Goal: Download file/media

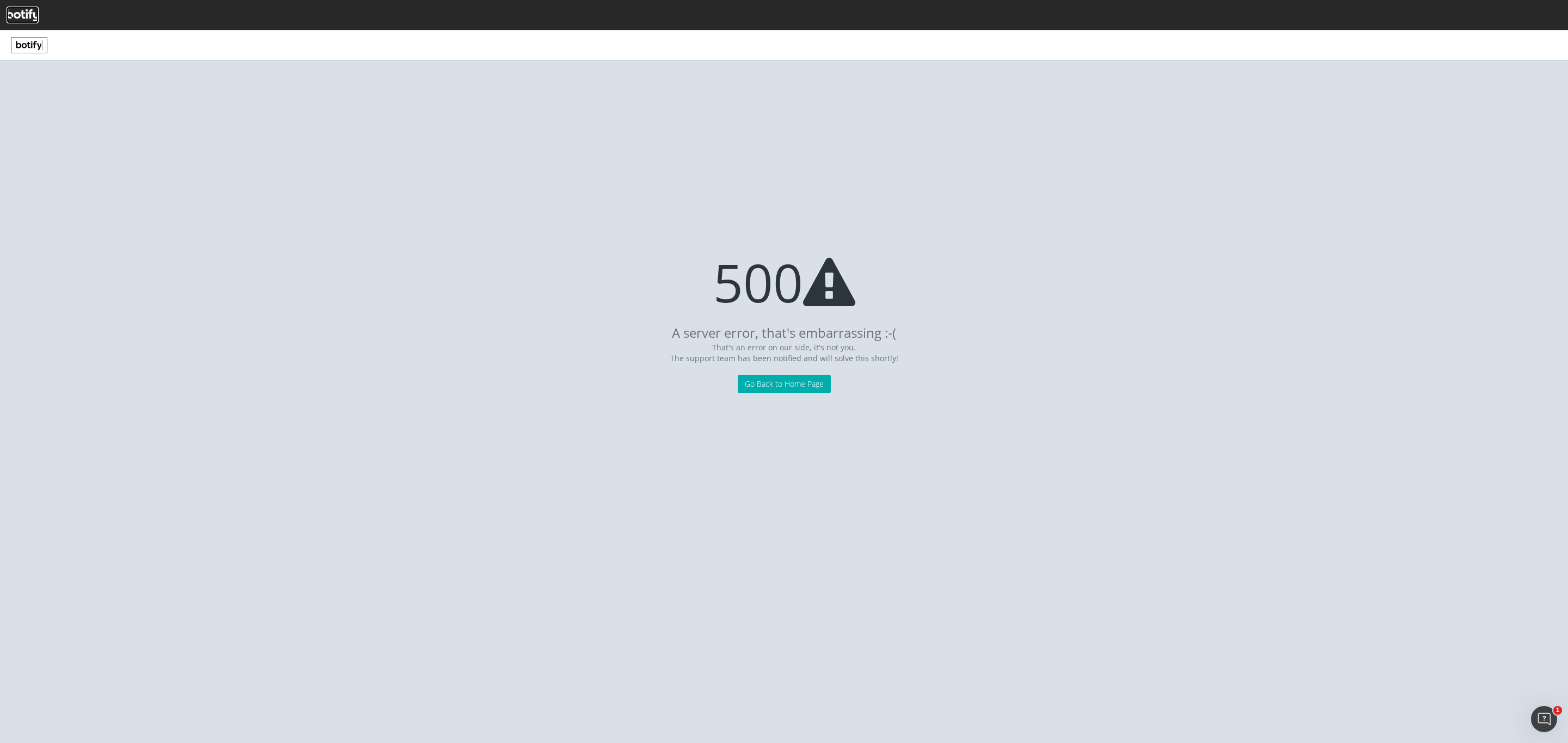
click at [30, 10] on icon at bounding box center [23, 15] width 32 height 12
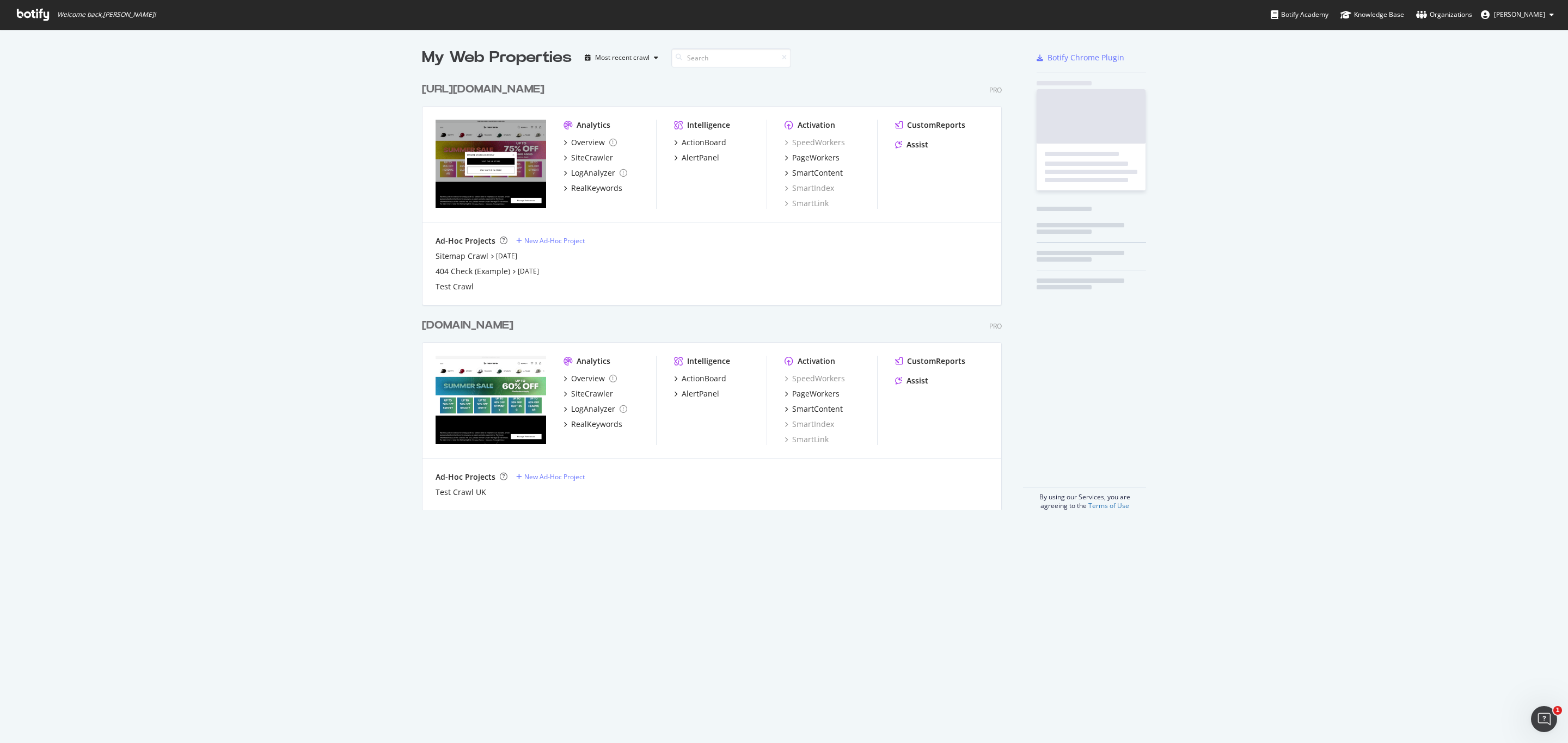
scroll to position [430, 576]
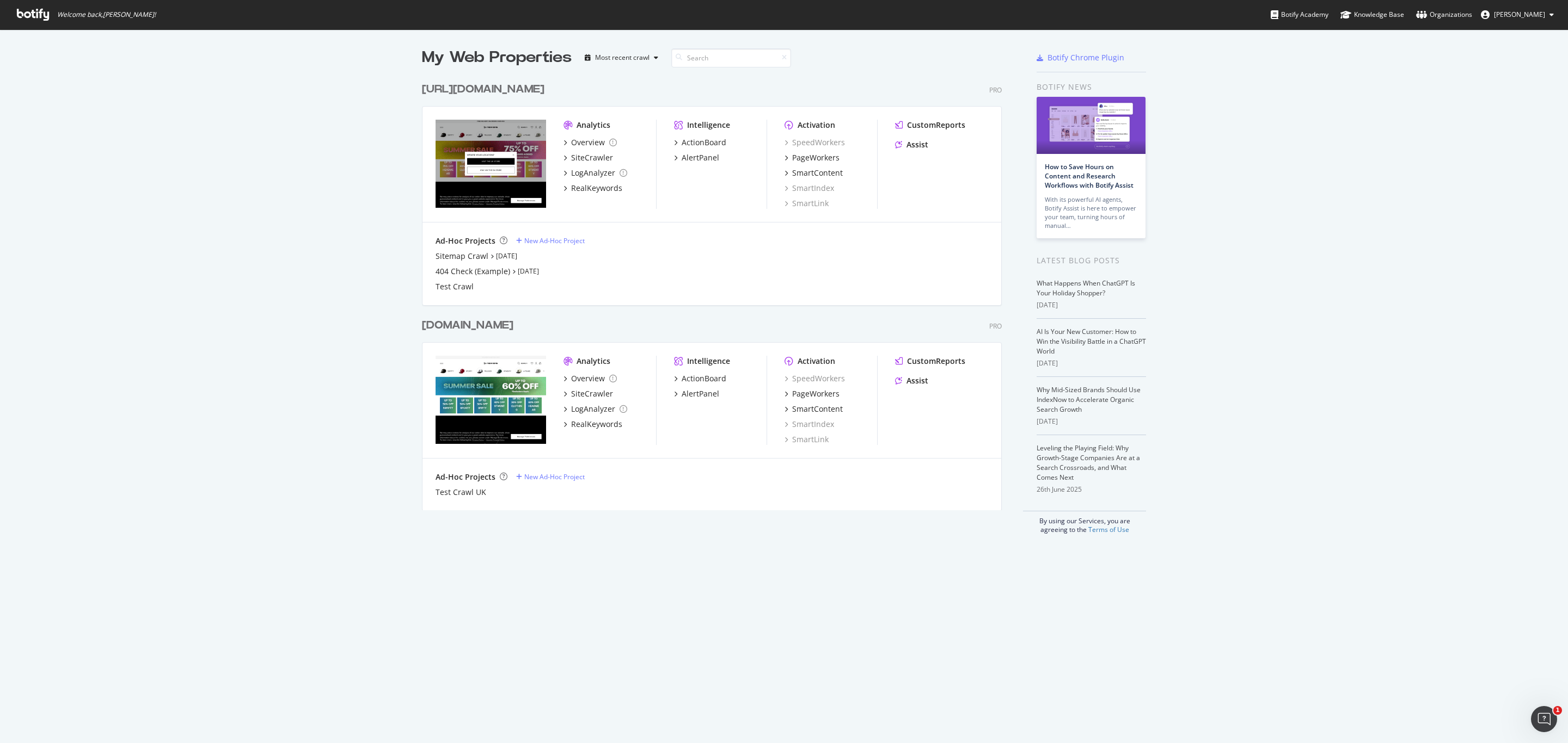
click at [514, 328] on div "[DOMAIN_NAME]" at bounding box center [468, 326] width 92 height 16
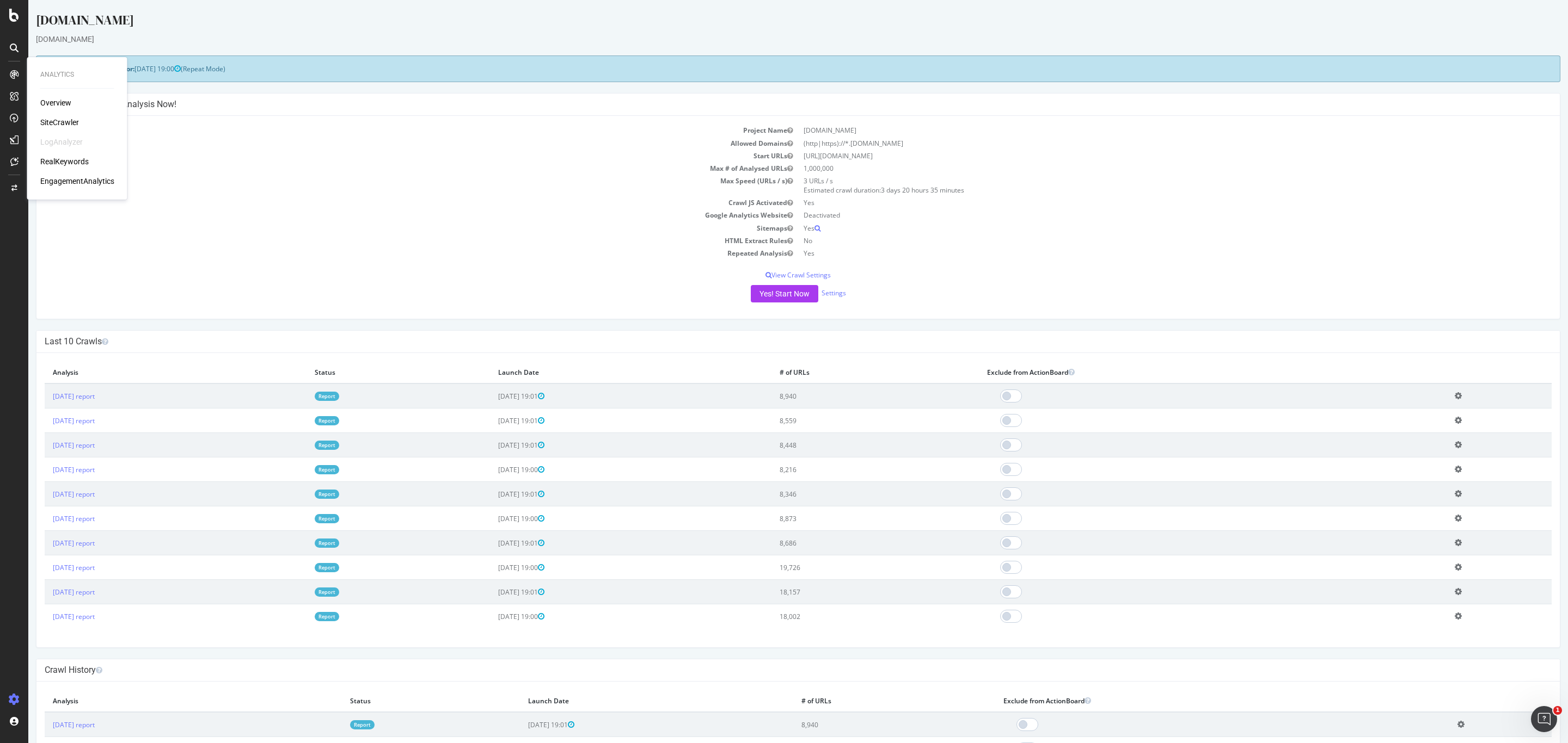
click at [51, 120] on div "SiteCrawler" at bounding box center [59, 122] width 39 height 11
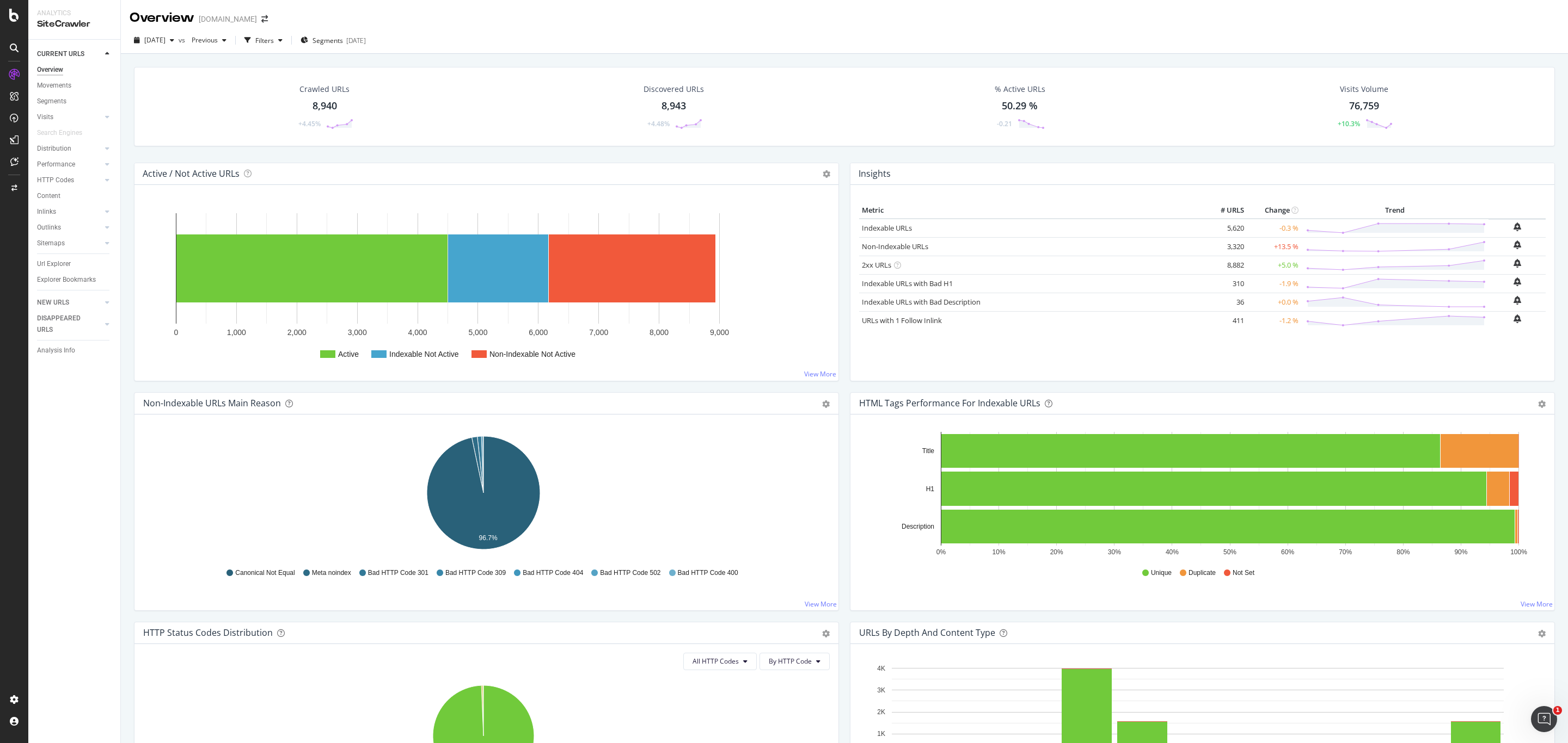
click at [54, 257] on div "Url Explorer" at bounding box center [78, 264] width 83 height 16
click at [59, 264] on div "Url Explorer" at bounding box center [54, 263] width 34 height 11
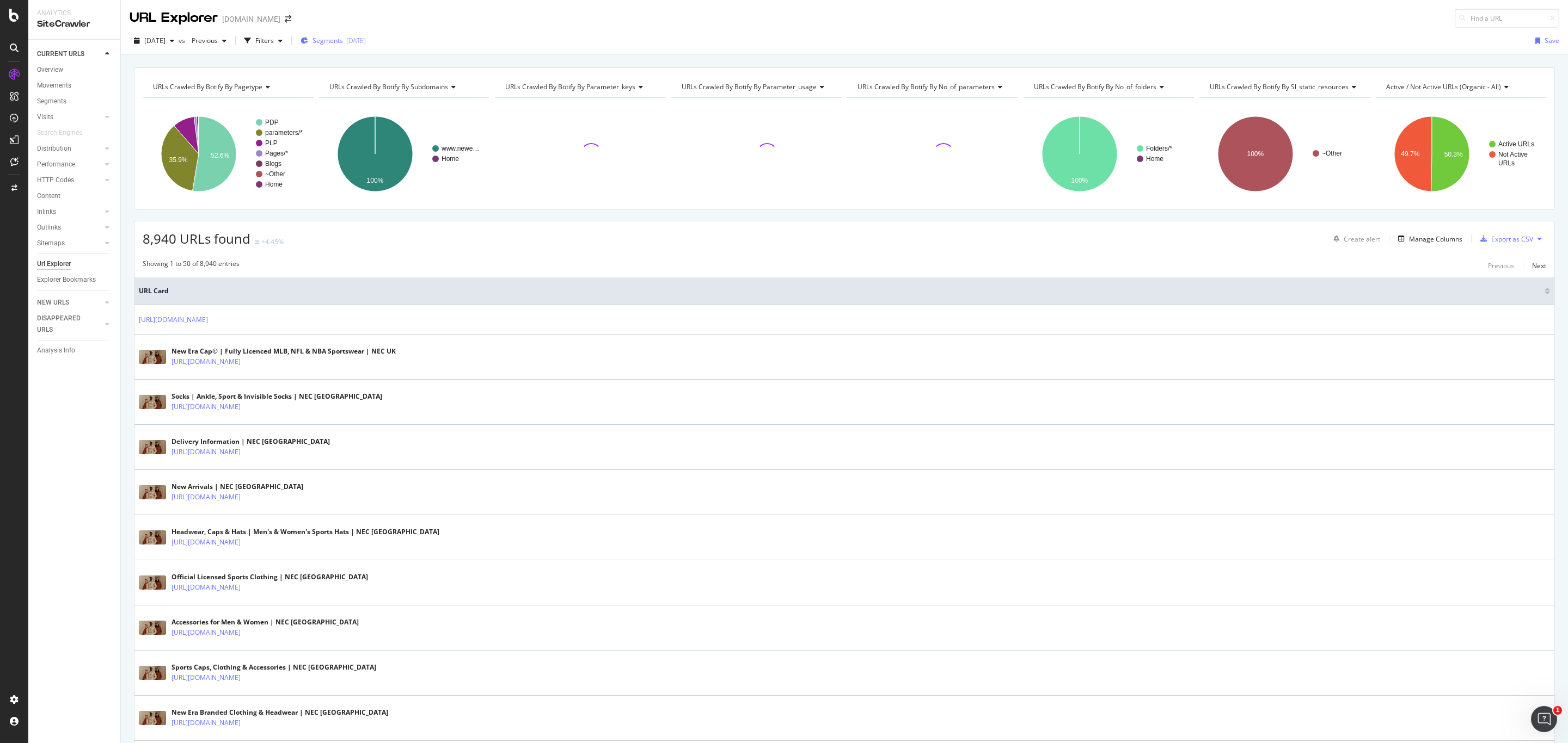
click at [343, 41] on span "Segments" at bounding box center [327, 40] width 31 height 9
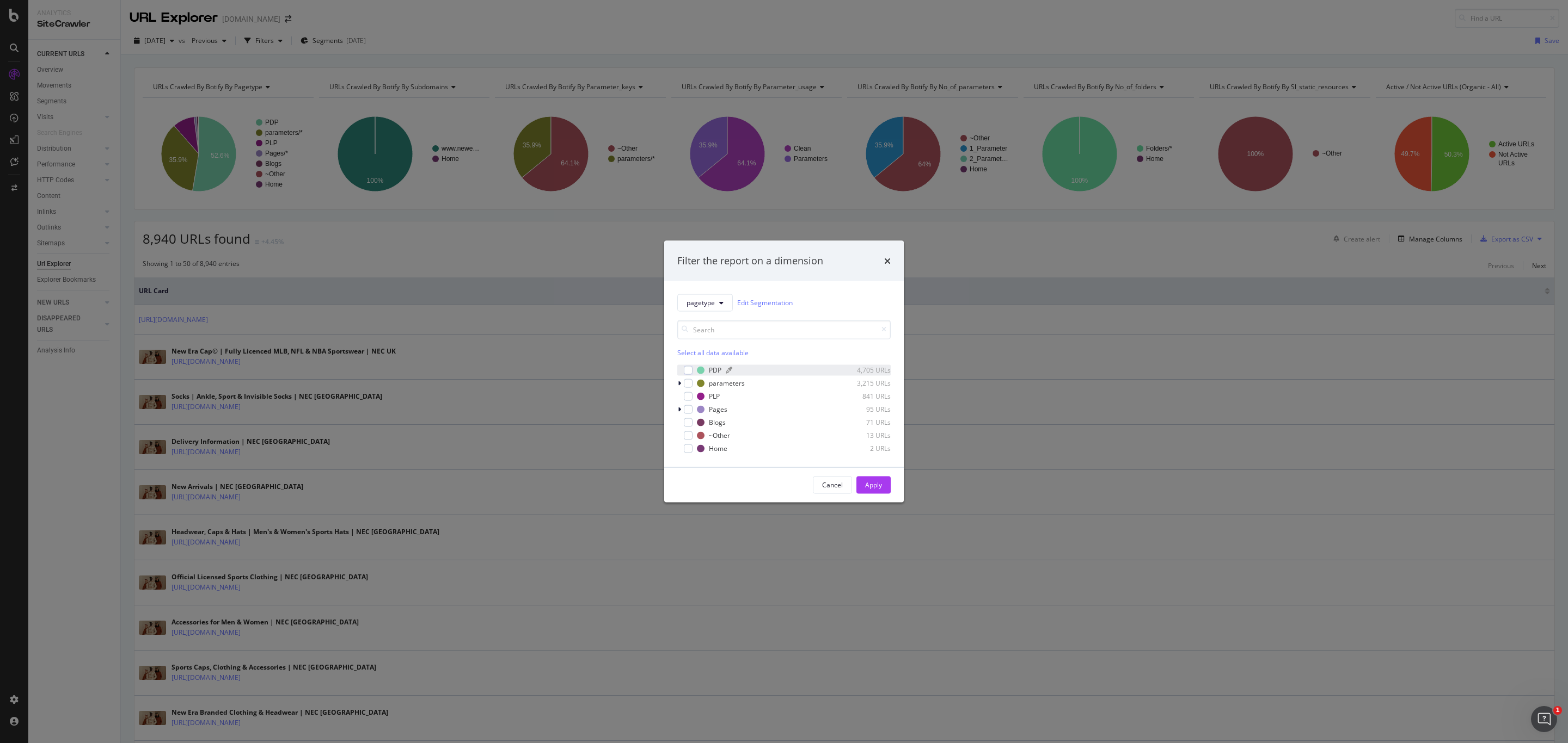
click at [714, 370] on div "PDP" at bounding box center [714, 370] width 13 height 9
click at [886, 485] on button "Apply" at bounding box center [873, 484] width 34 height 17
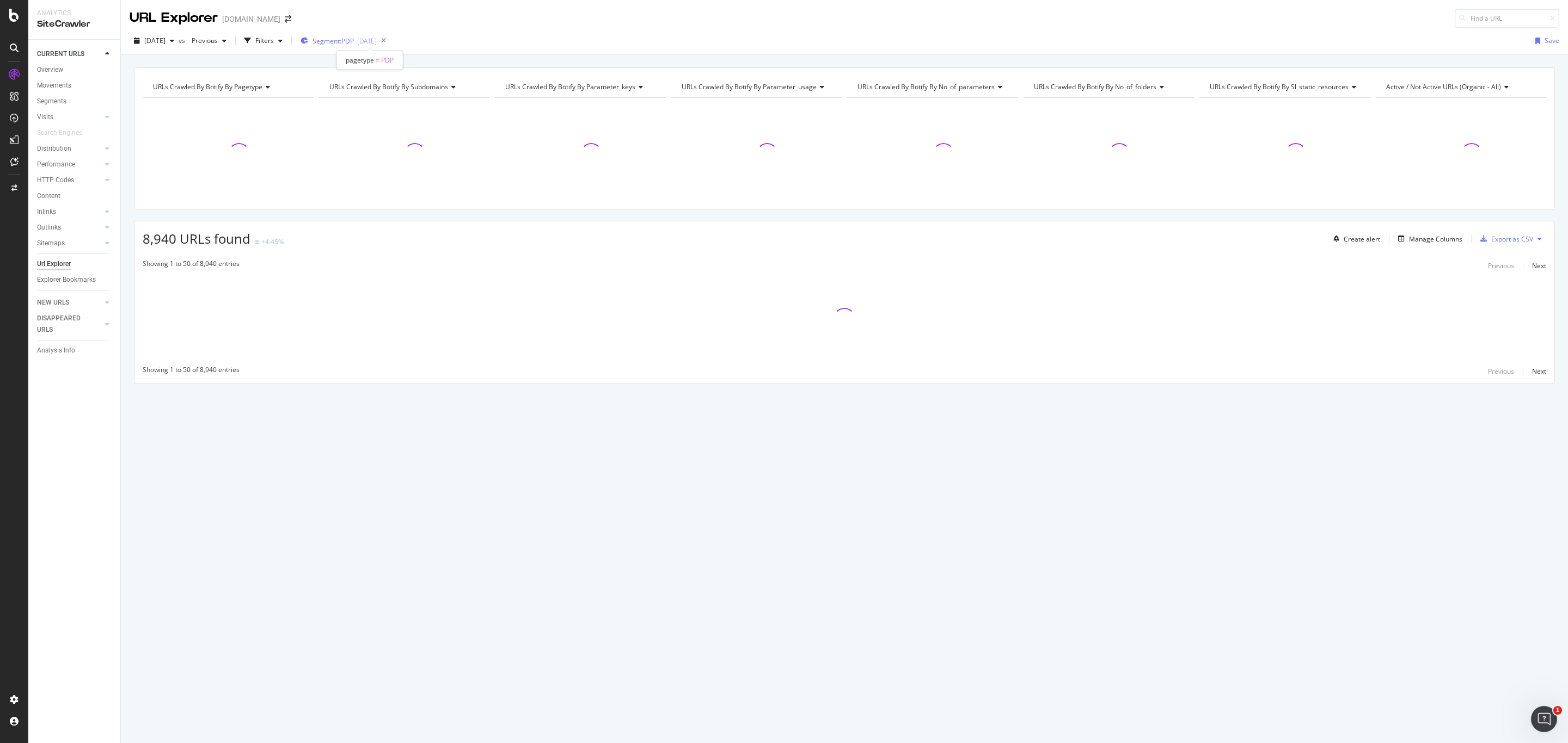
click at [371, 35] on div "Segment: PDP [DATE]" at bounding box center [338, 41] width 76 height 16
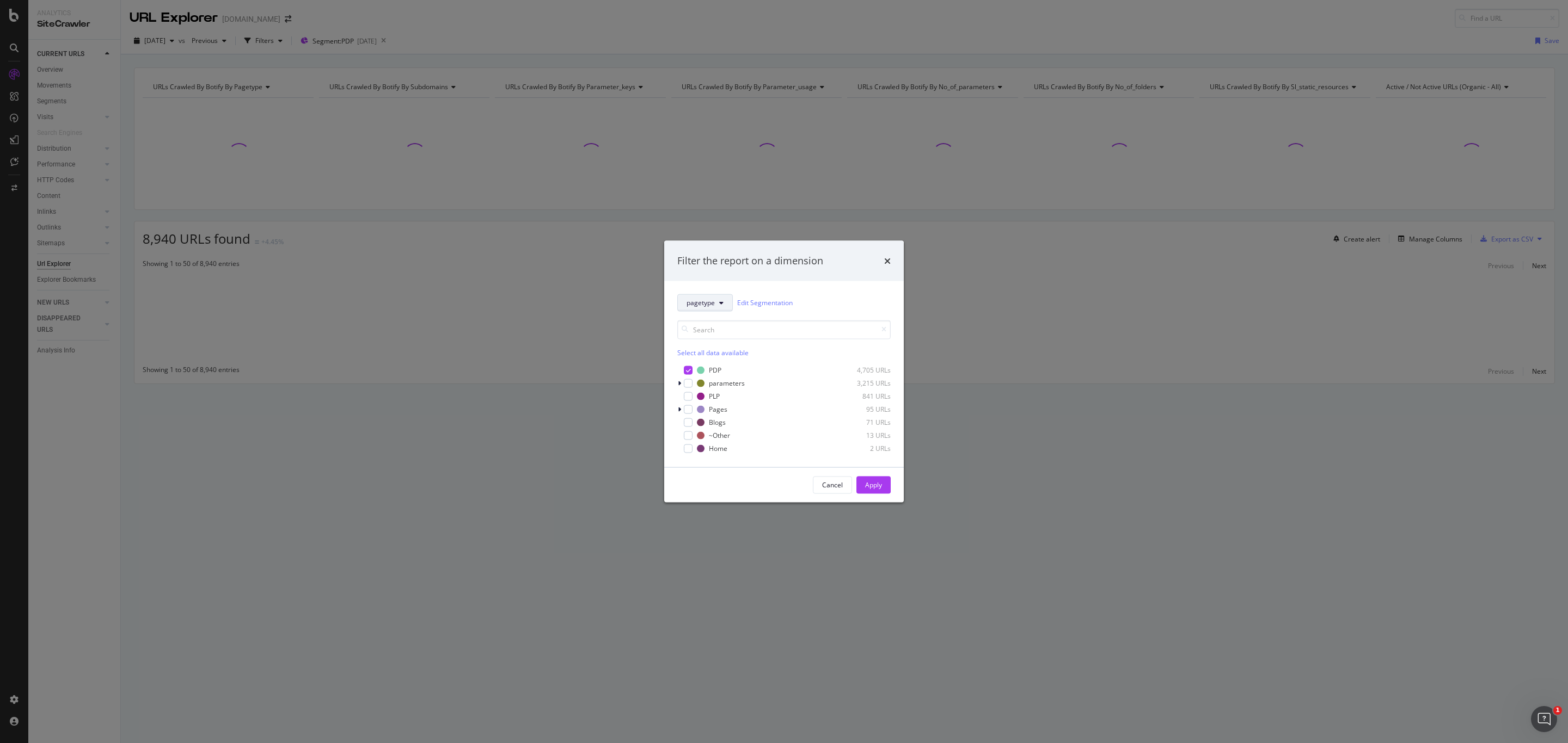
click at [701, 301] on span "pagetype" at bounding box center [700, 302] width 28 height 9
click at [724, 366] on div "subdomains" at bounding box center [721, 362] width 88 height 16
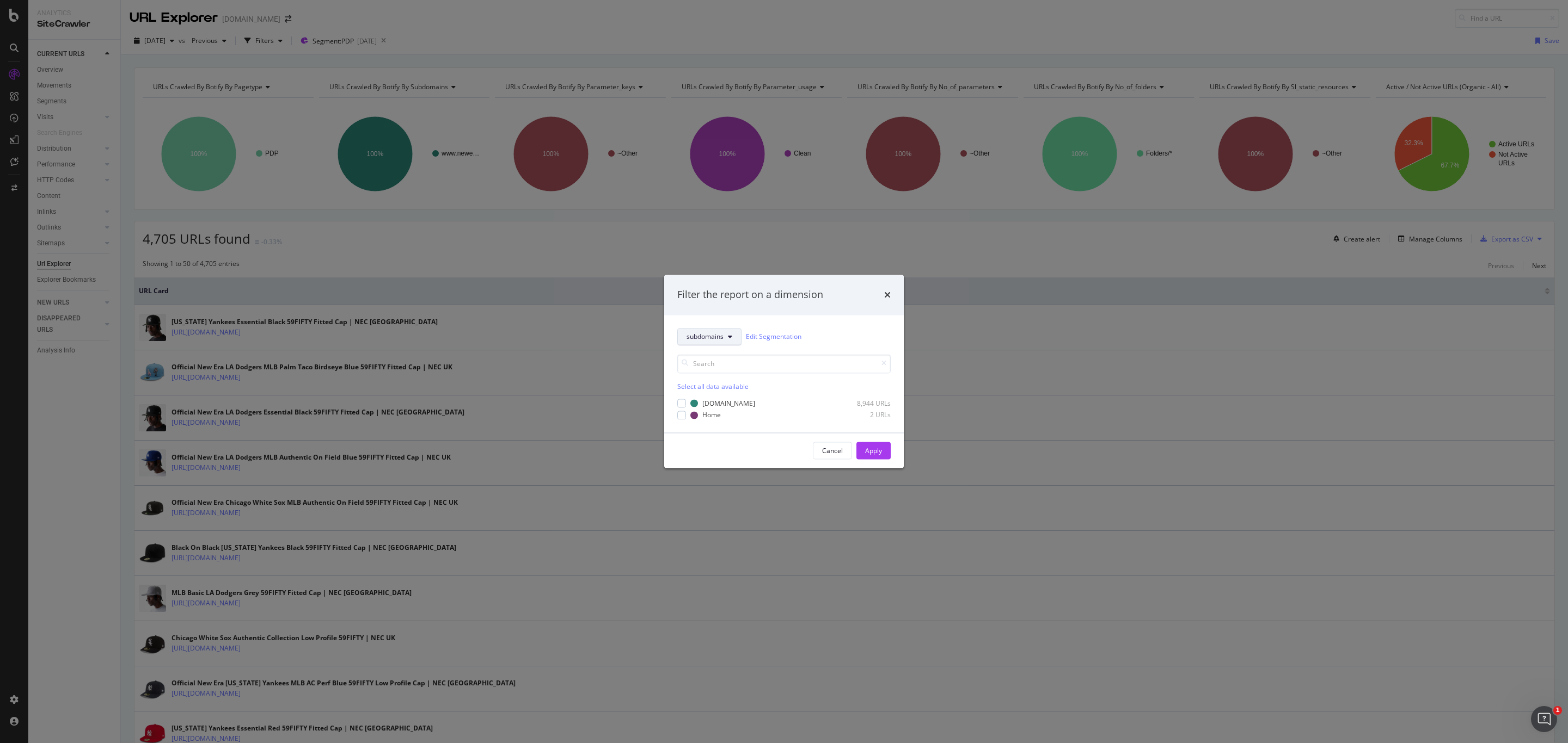
click at [701, 342] on button "subdomains" at bounding box center [709, 336] width 64 height 17
click at [314, 27] on div "Filter the report on a dimension subdomains Edit Segmentation Select all data a…" at bounding box center [784, 371] width 1568 height 743
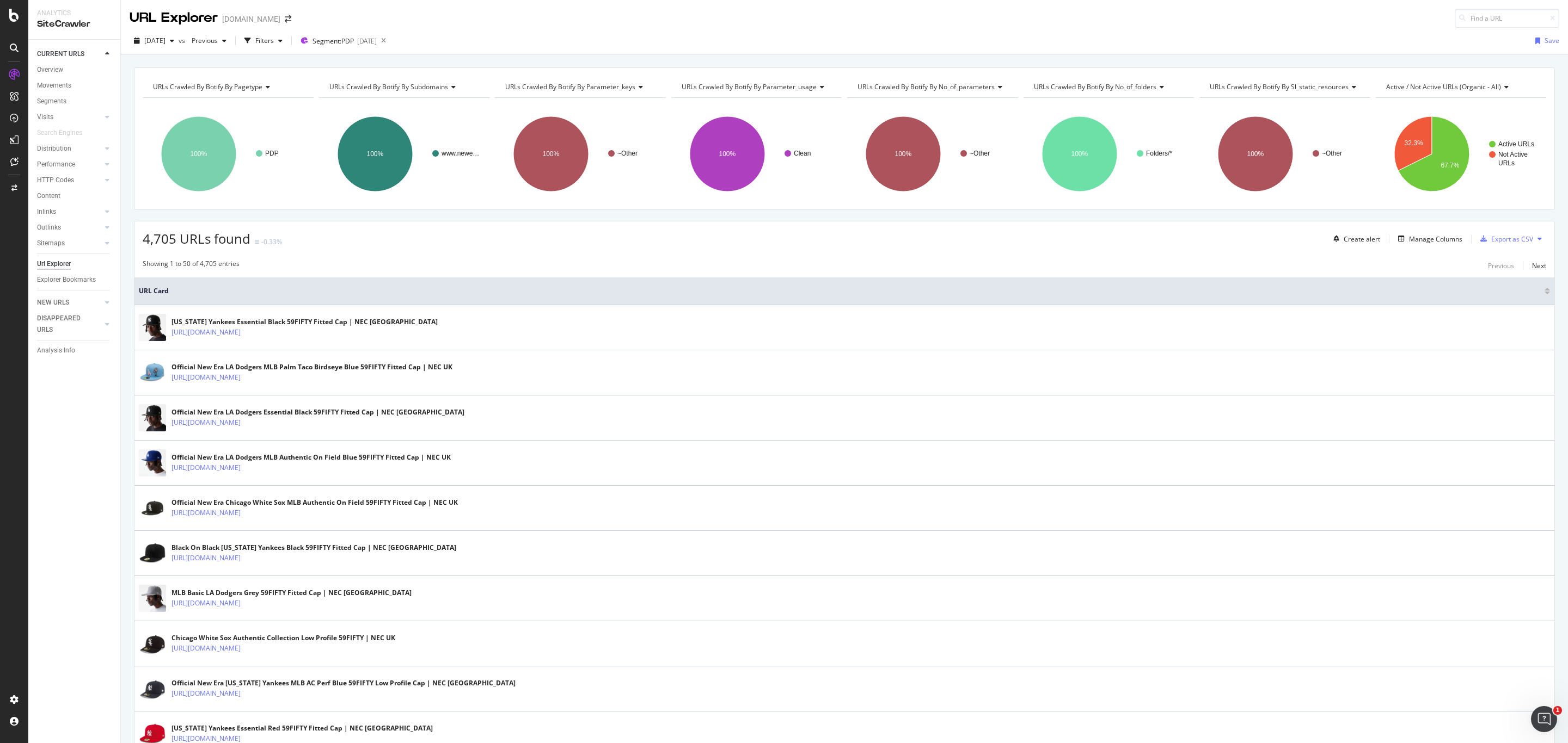
click at [295, 18] on span at bounding box center [287, 19] width 15 height 8
click at [291, 20] on icon "arrow-right-arrow-left" at bounding box center [287, 19] width 7 height 8
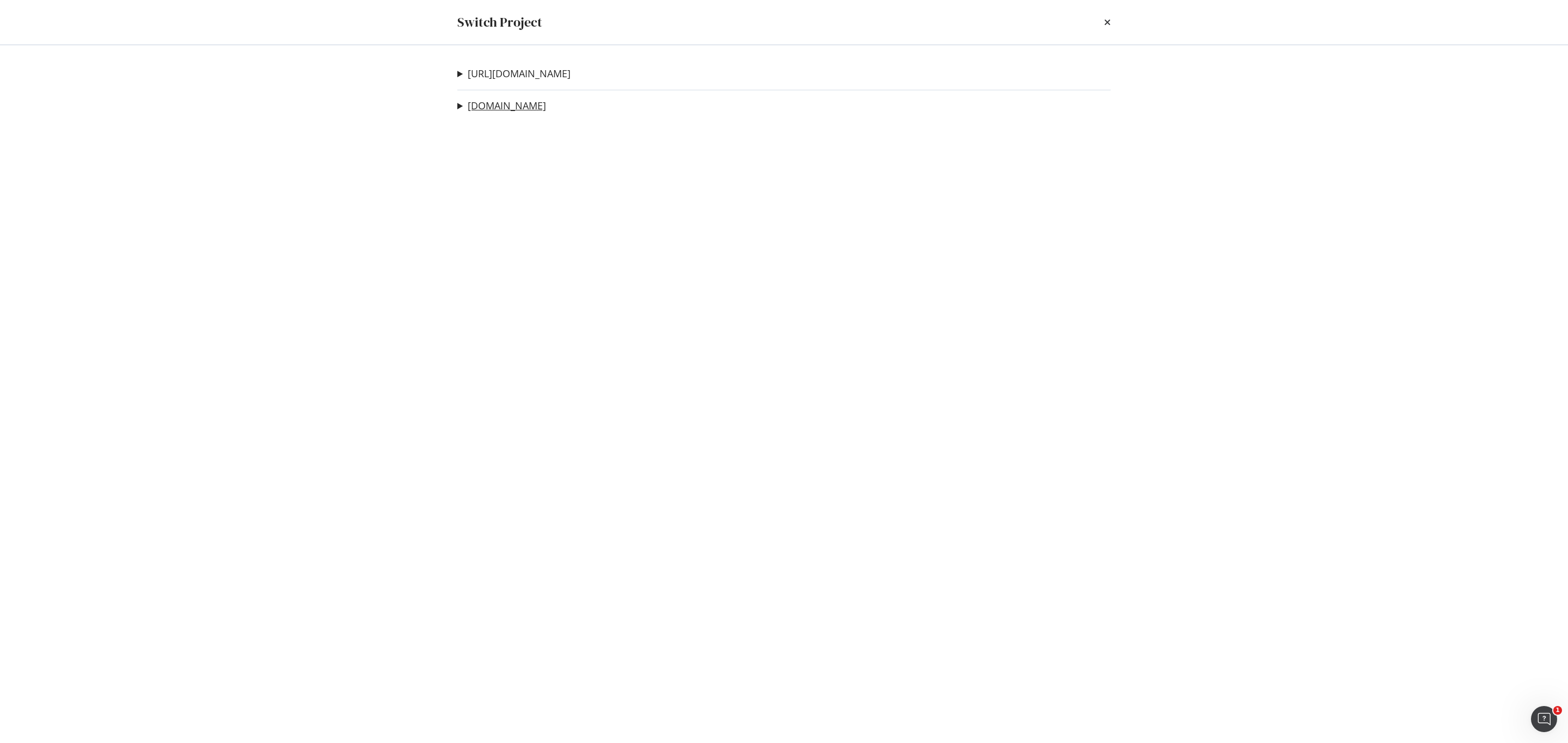
click at [523, 105] on link "[DOMAIN_NAME]" at bounding box center [507, 105] width 79 height 11
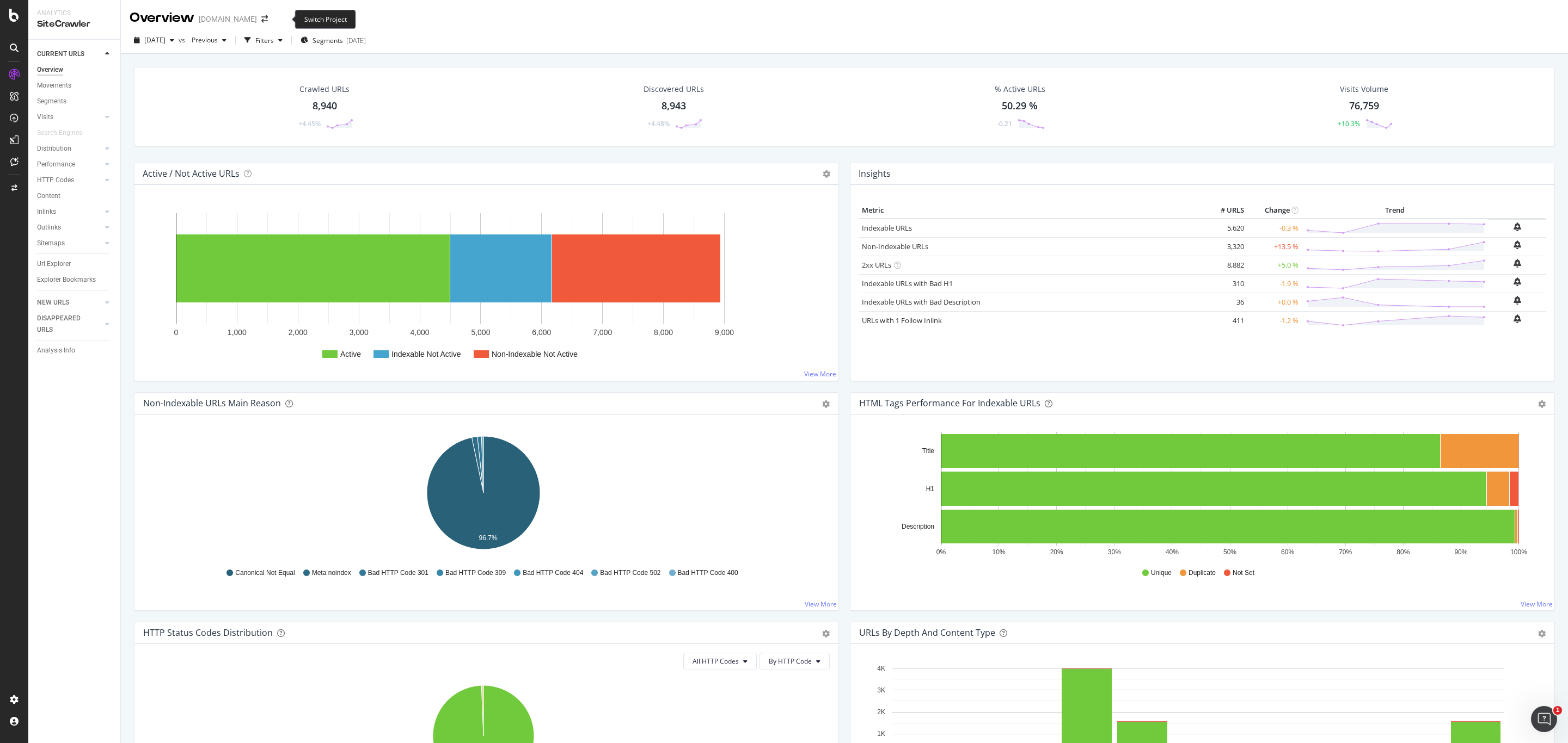
click at [272, 19] on span at bounding box center [264, 19] width 15 height 8
click at [267, 19] on icon "arrow-right-arrow-left" at bounding box center [264, 19] width 7 height 8
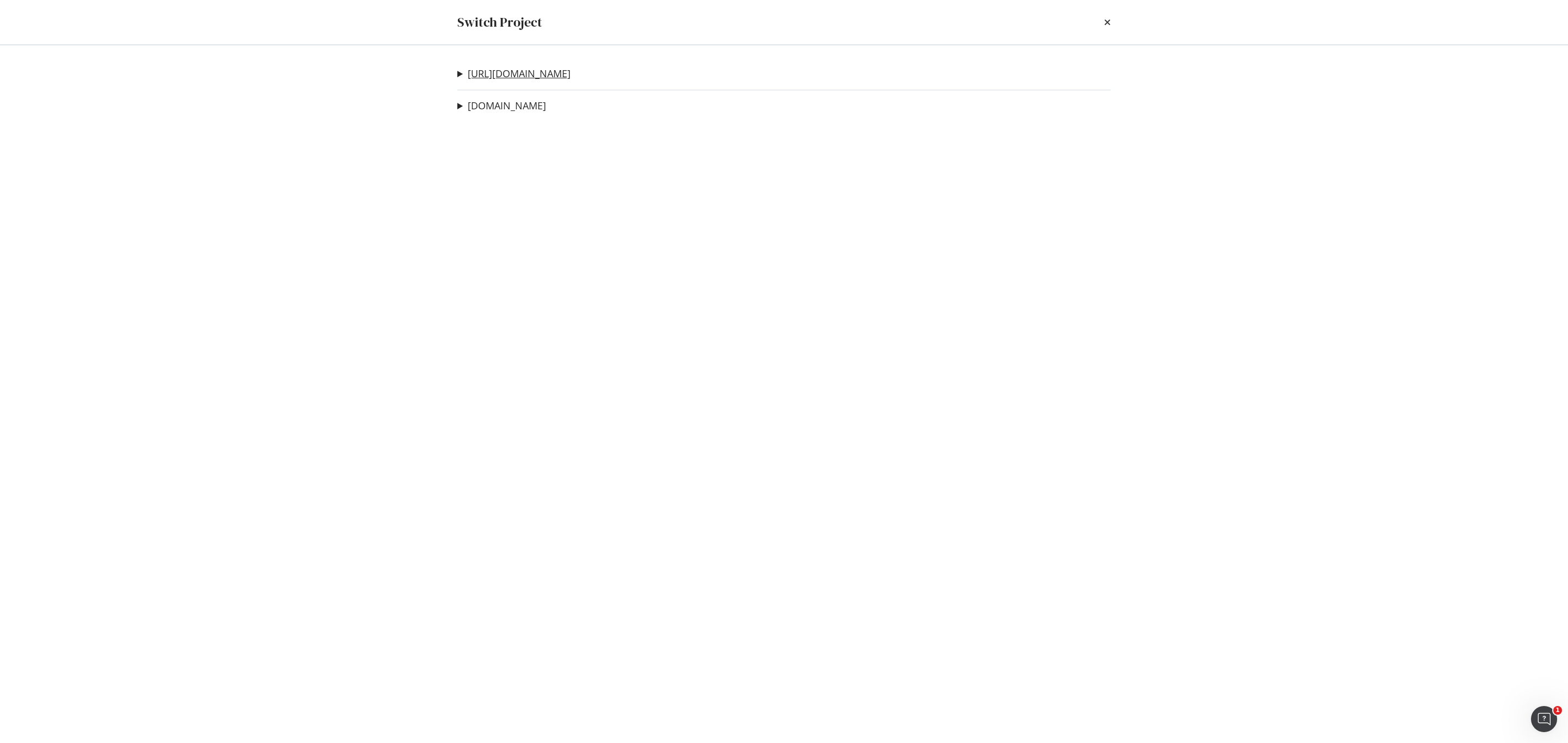
click at [490, 73] on link "[URL][DOMAIN_NAME]" at bounding box center [519, 73] width 103 height 11
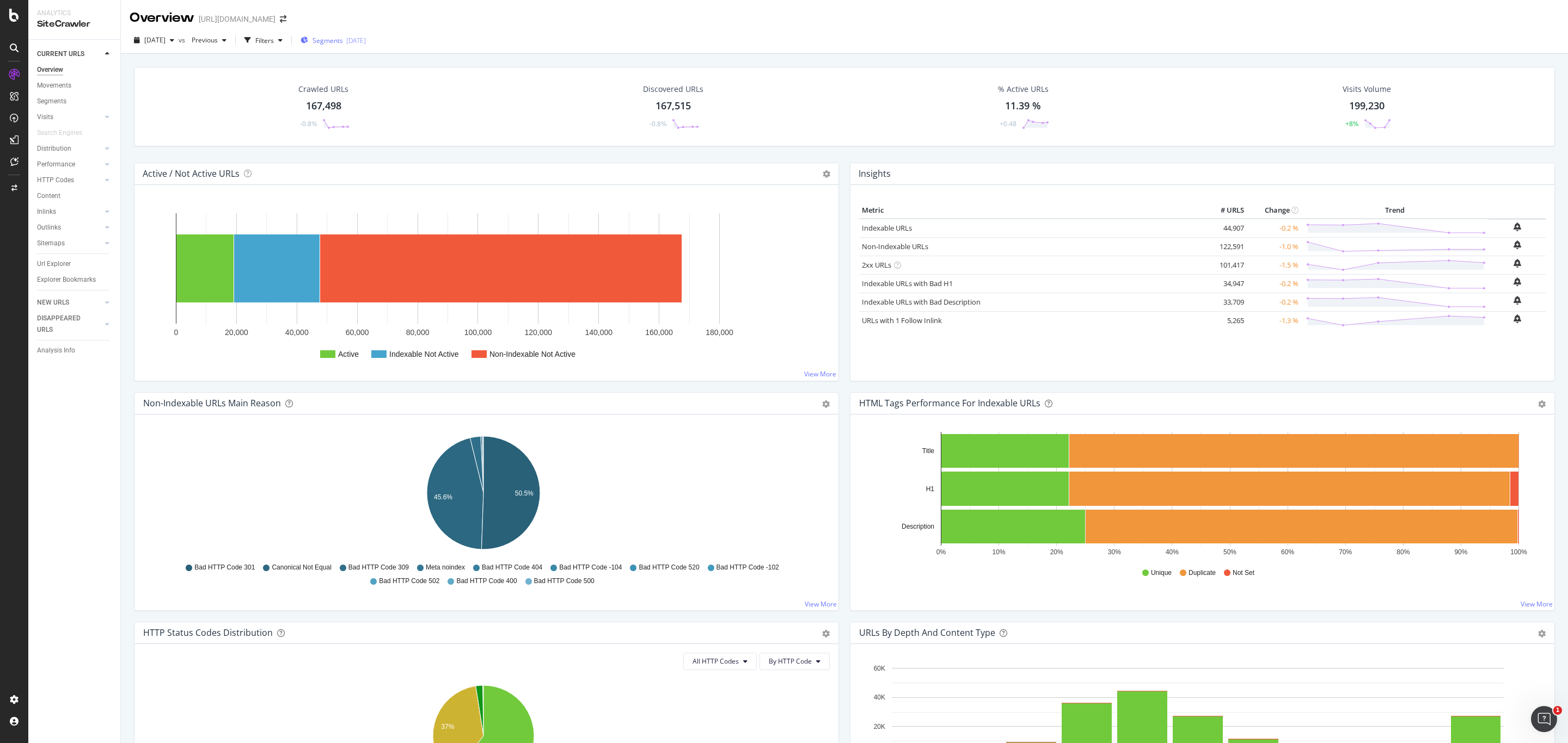
click at [335, 46] on div "Segments [DATE]" at bounding box center [332, 40] width 65 height 16
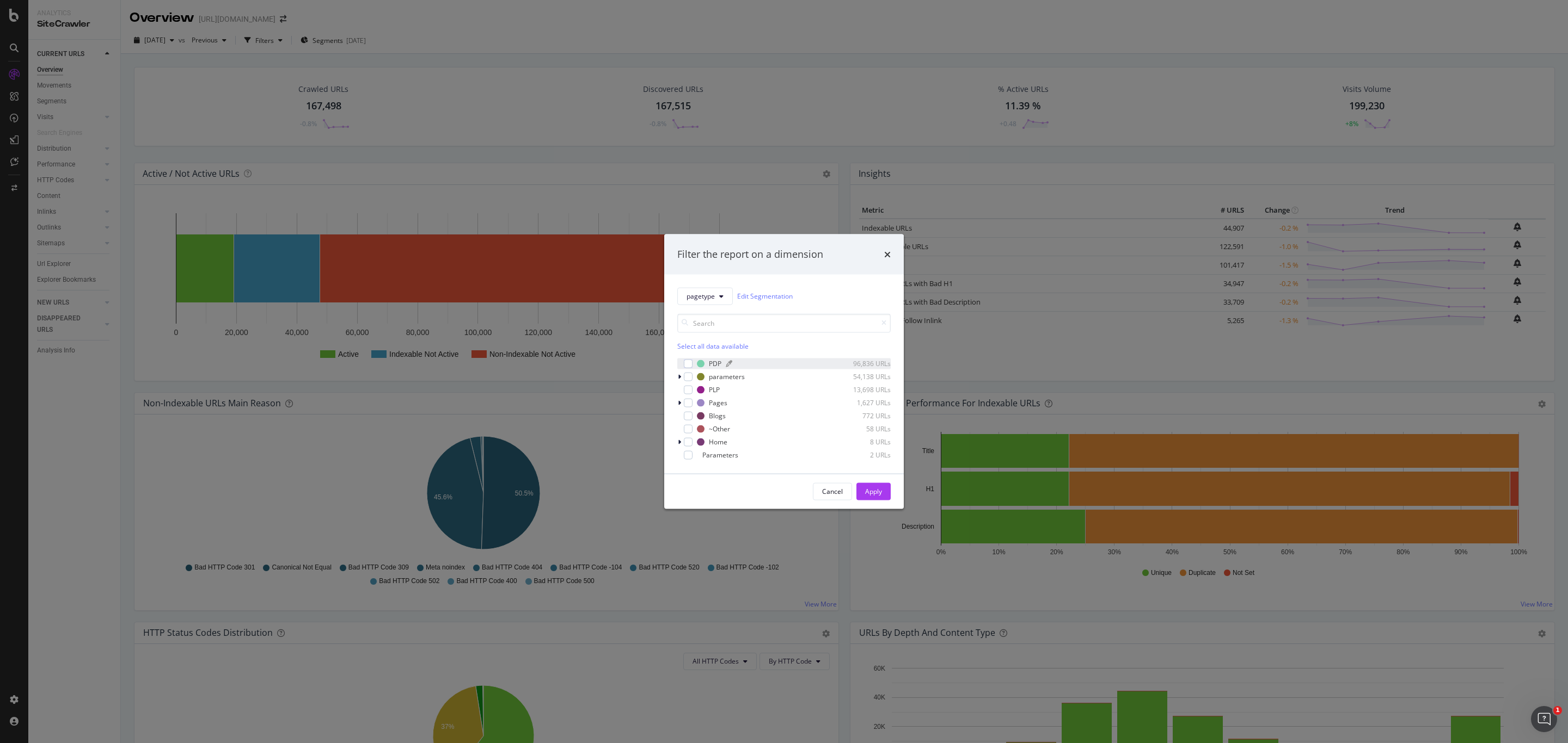
click at [702, 359] on div "PDP 96,836 URLs" at bounding box center [793, 363] width 194 height 9
click at [879, 494] on div "Apply" at bounding box center [873, 491] width 17 height 9
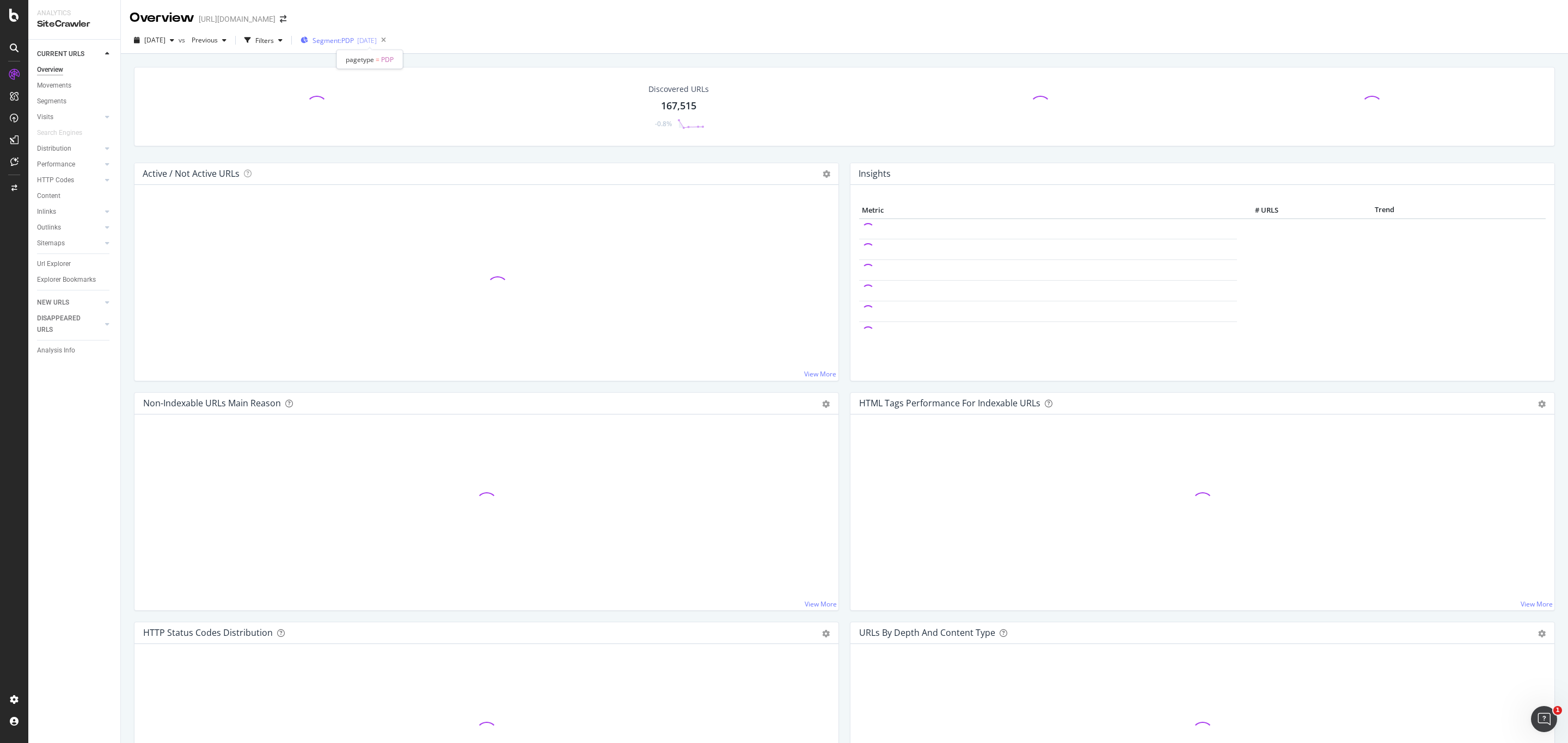
click at [377, 45] on div "[DATE]" at bounding box center [367, 40] width 20 height 9
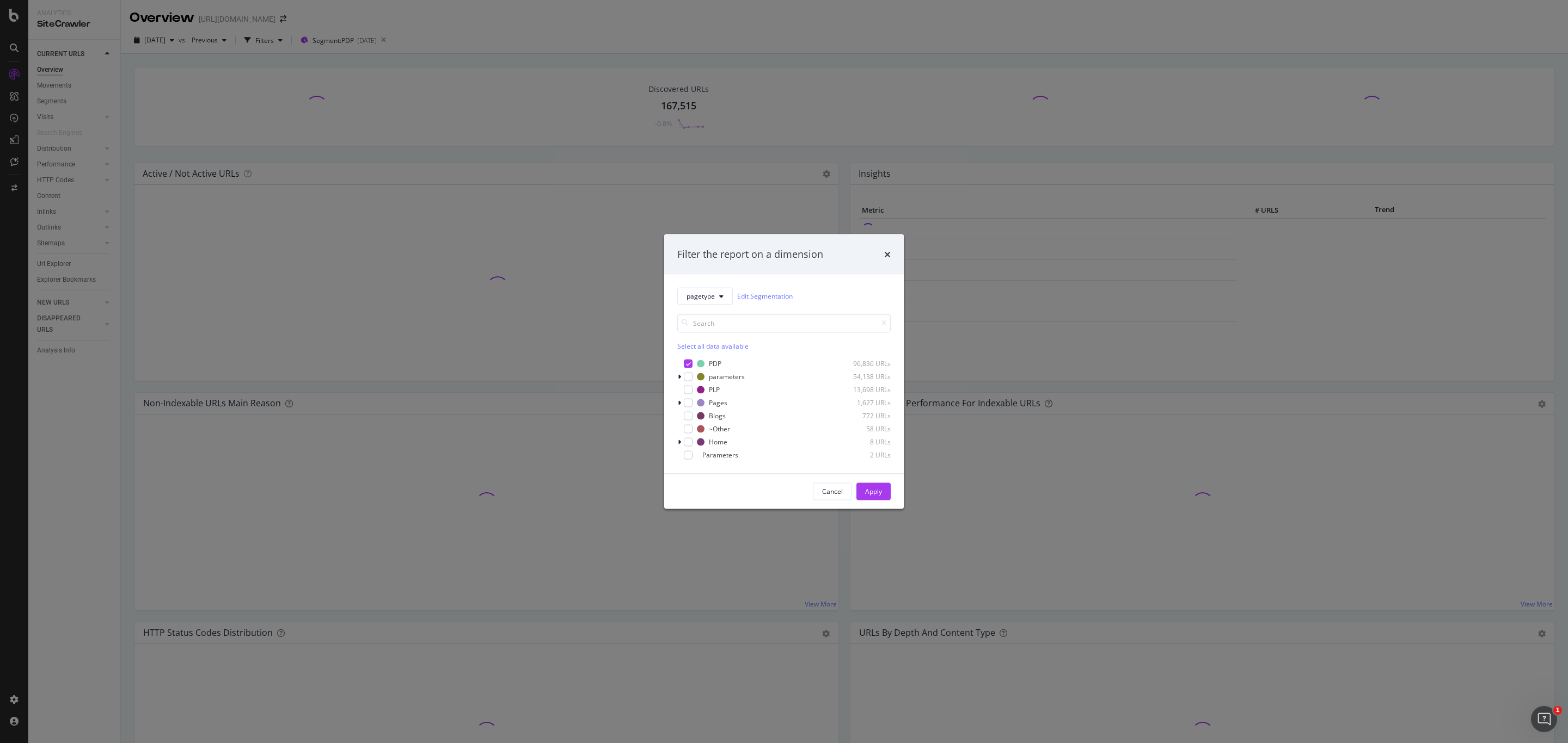
drag, startPoint x: 725, startPoint y: 292, endPoint x: 732, endPoint y: 303, distance: 13.0
click at [724, 292] on button "pagetype" at bounding box center [705, 295] width 56 height 17
click at [737, 356] on span "lang_region" at bounding box center [721, 355] width 70 height 10
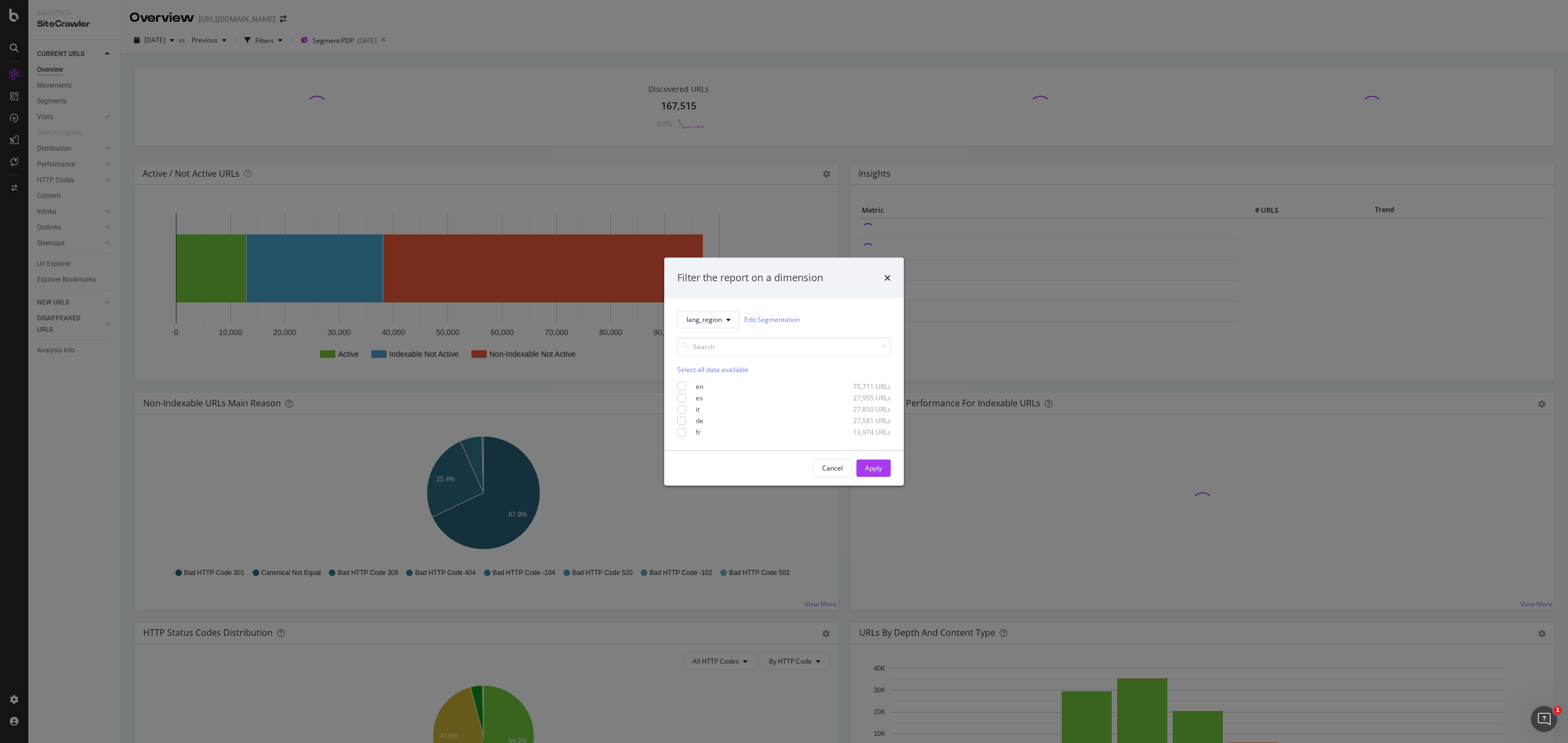
click at [684, 438] on div "lang_region Edit Segmentation Select all data available en 70,711 URLs es 27,95…" at bounding box center [784, 373] width 239 height 153
click at [679, 433] on div "modal" at bounding box center [681, 432] width 9 height 9
click at [868, 466] on div "Apply" at bounding box center [873, 468] width 17 height 9
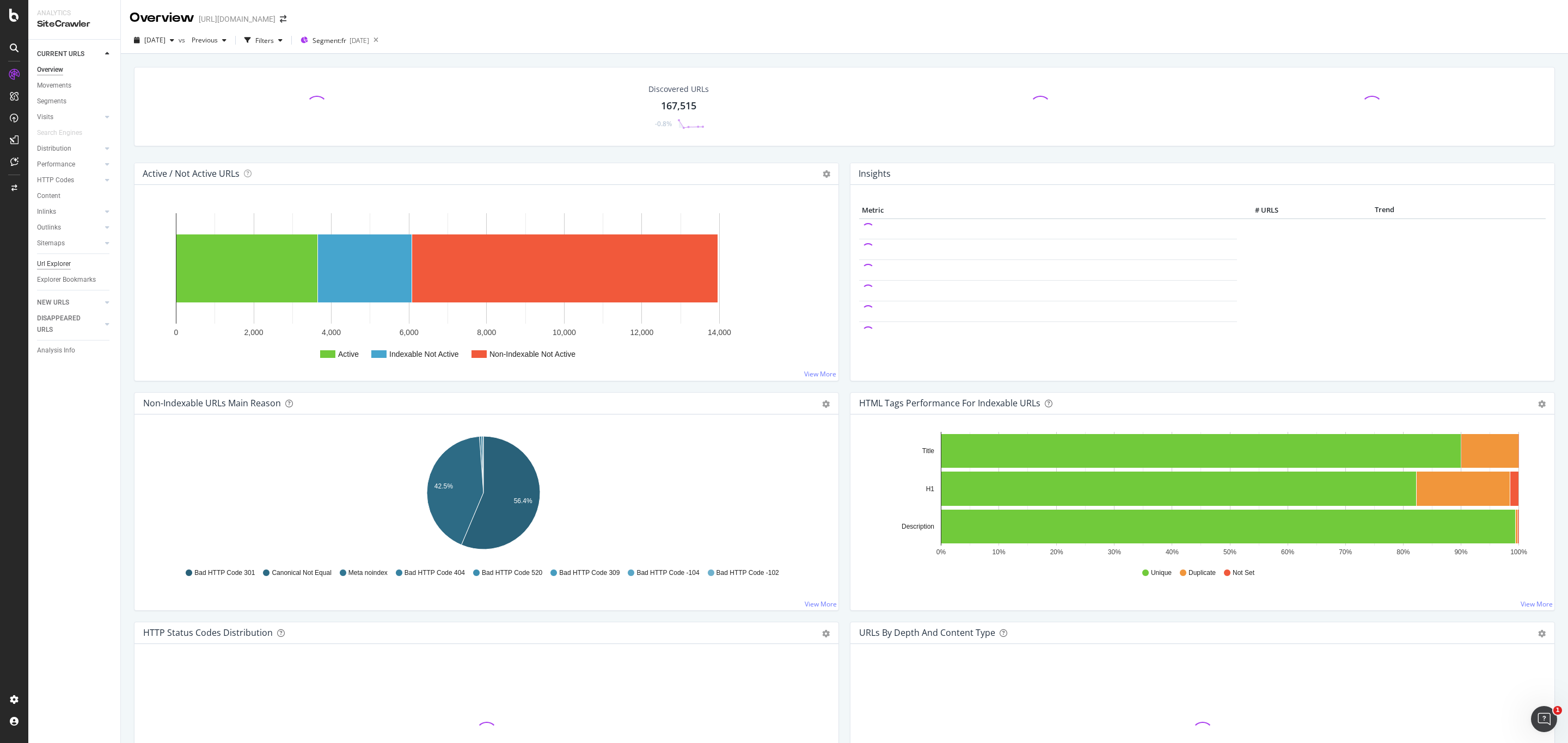
click at [59, 267] on div "Url Explorer" at bounding box center [54, 263] width 34 height 11
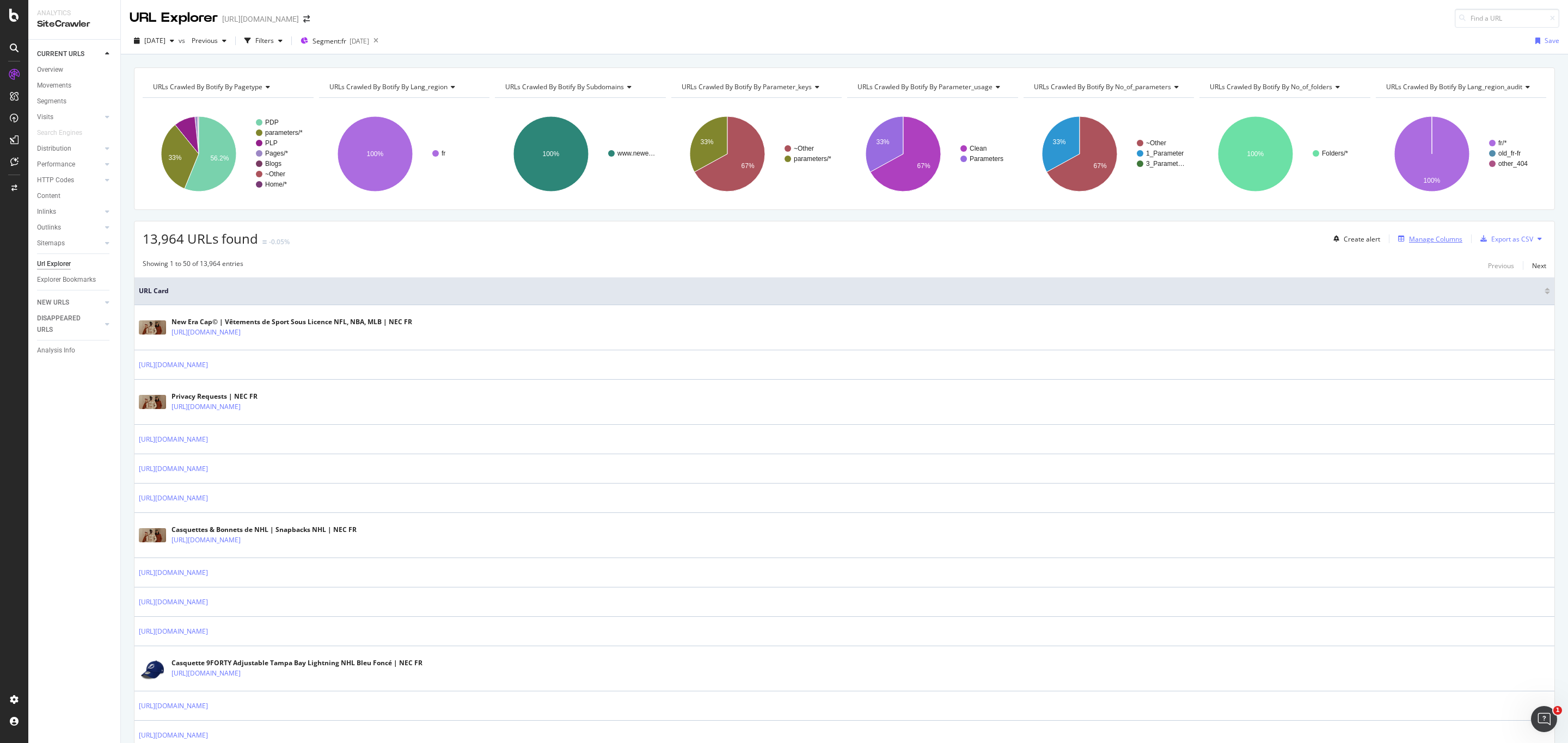
click at [1439, 243] on div "Manage Columns" at bounding box center [1434, 238] width 53 height 9
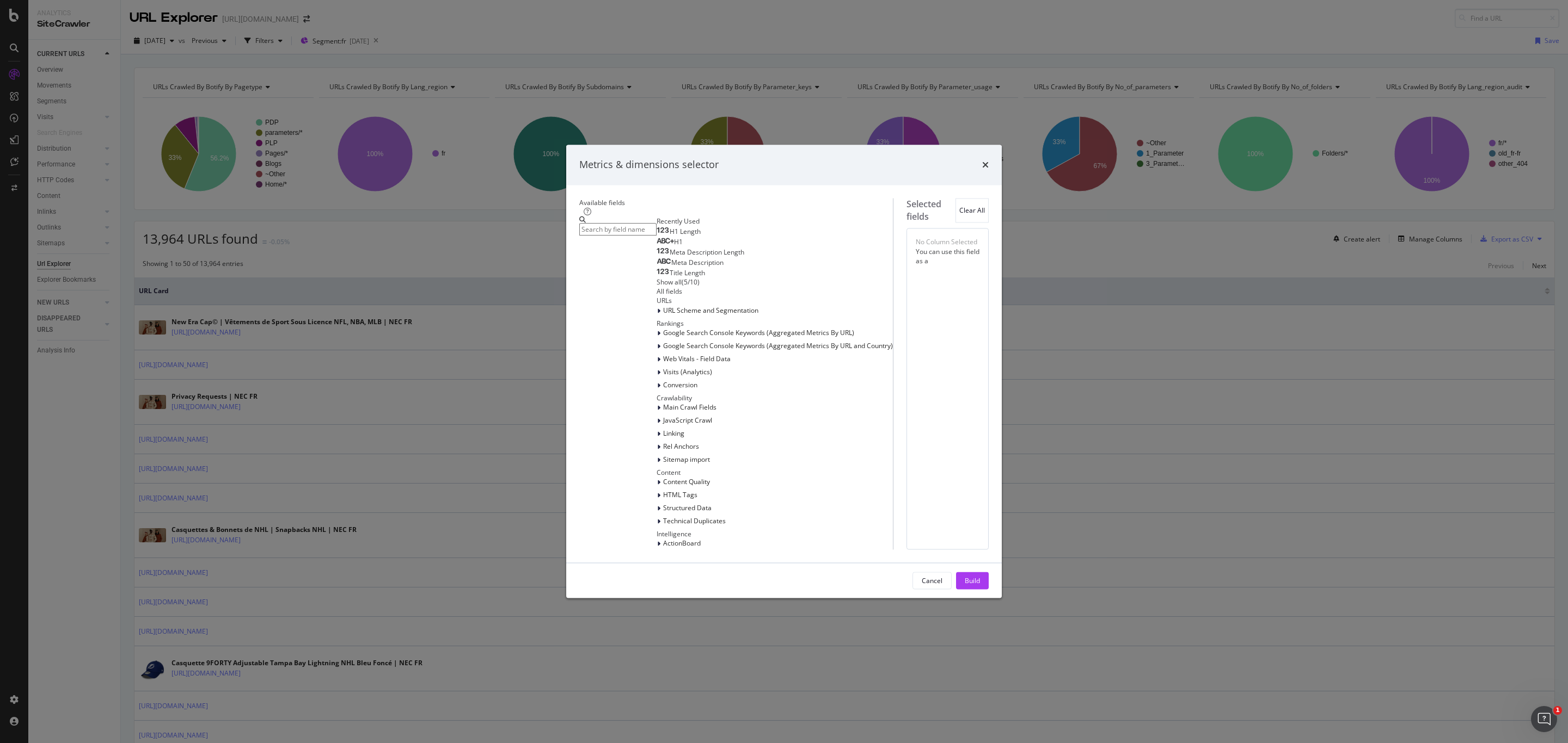
click at [656, 247] on div "H1" at bounding box center [669, 242] width 26 height 9
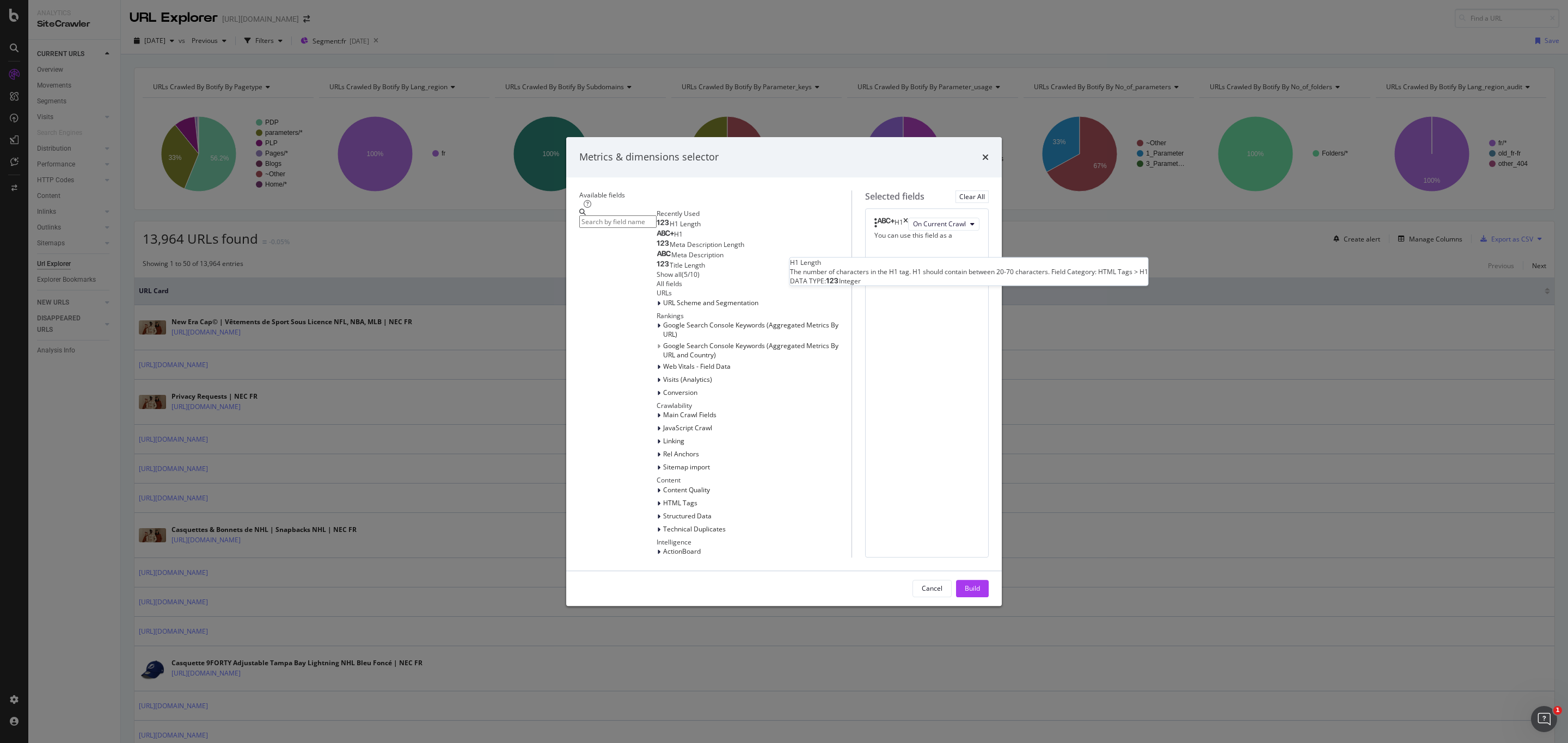
click at [656, 228] on div "H1 Length" at bounding box center [678, 223] width 44 height 9
click at [656, 259] on div "Meta Description" at bounding box center [689, 255] width 67 height 9
click at [669, 249] on span "Meta Description Length" at bounding box center [706, 244] width 75 height 9
click at [656, 270] on div "Title Length" at bounding box center [680, 265] width 49 height 9
click at [681, 279] on div "( 5 / 10 )" at bounding box center [690, 274] width 18 height 9
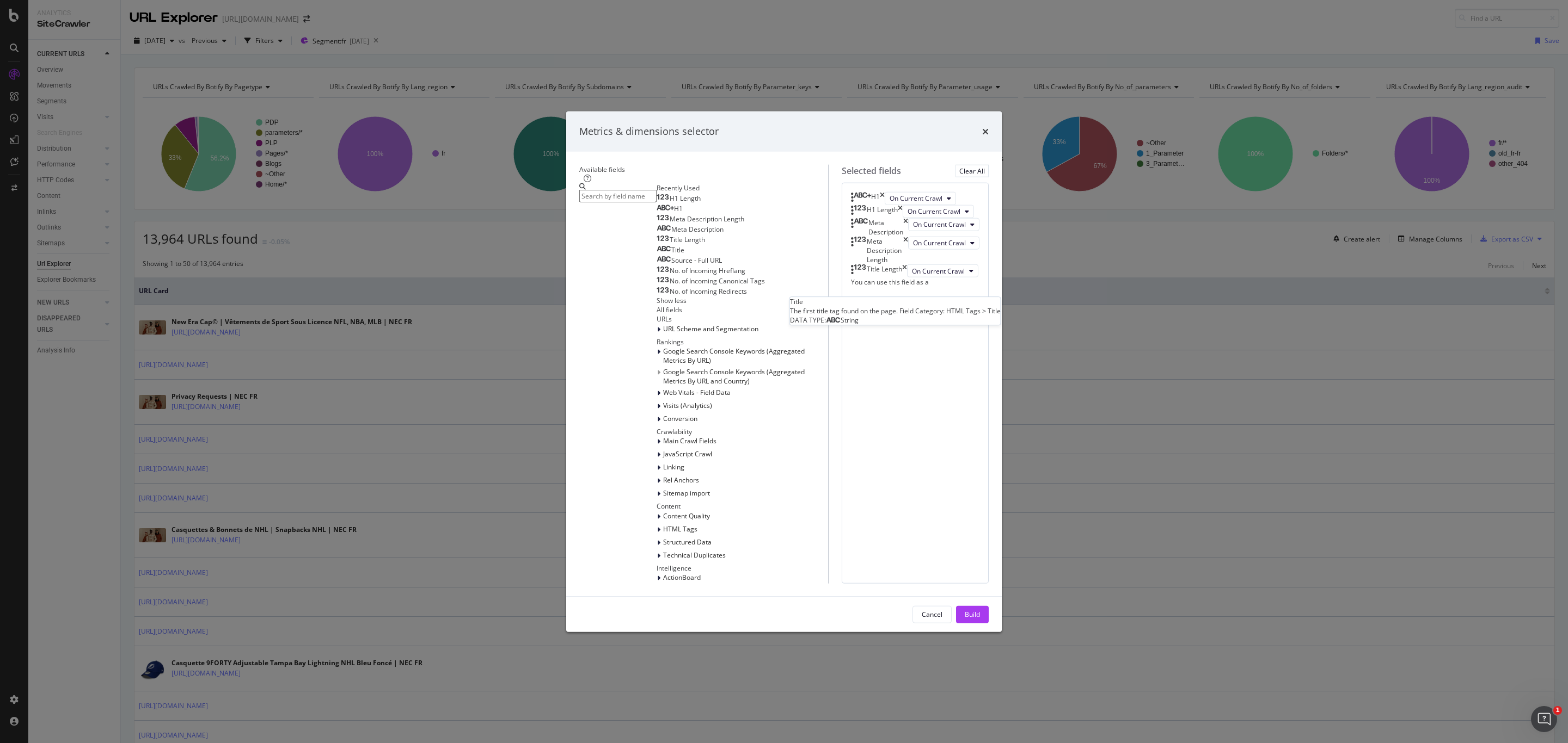
drag, startPoint x: 588, startPoint y: 341, endPoint x: 633, endPoint y: 355, distance: 47.1
click at [671, 254] on span "Title" at bounding box center [677, 249] width 13 height 9
drag, startPoint x: 809, startPoint y: 455, endPoint x: 809, endPoint y: 433, distance: 22.0
click at [807, 412] on body "Analytics SiteCrawler CURRENT URLS Overview Movements Segments Visits Analysis …" at bounding box center [784, 371] width 1568 height 743
click at [980, 610] on div "Build" at bounding box center [972, 614] width 15 height 9
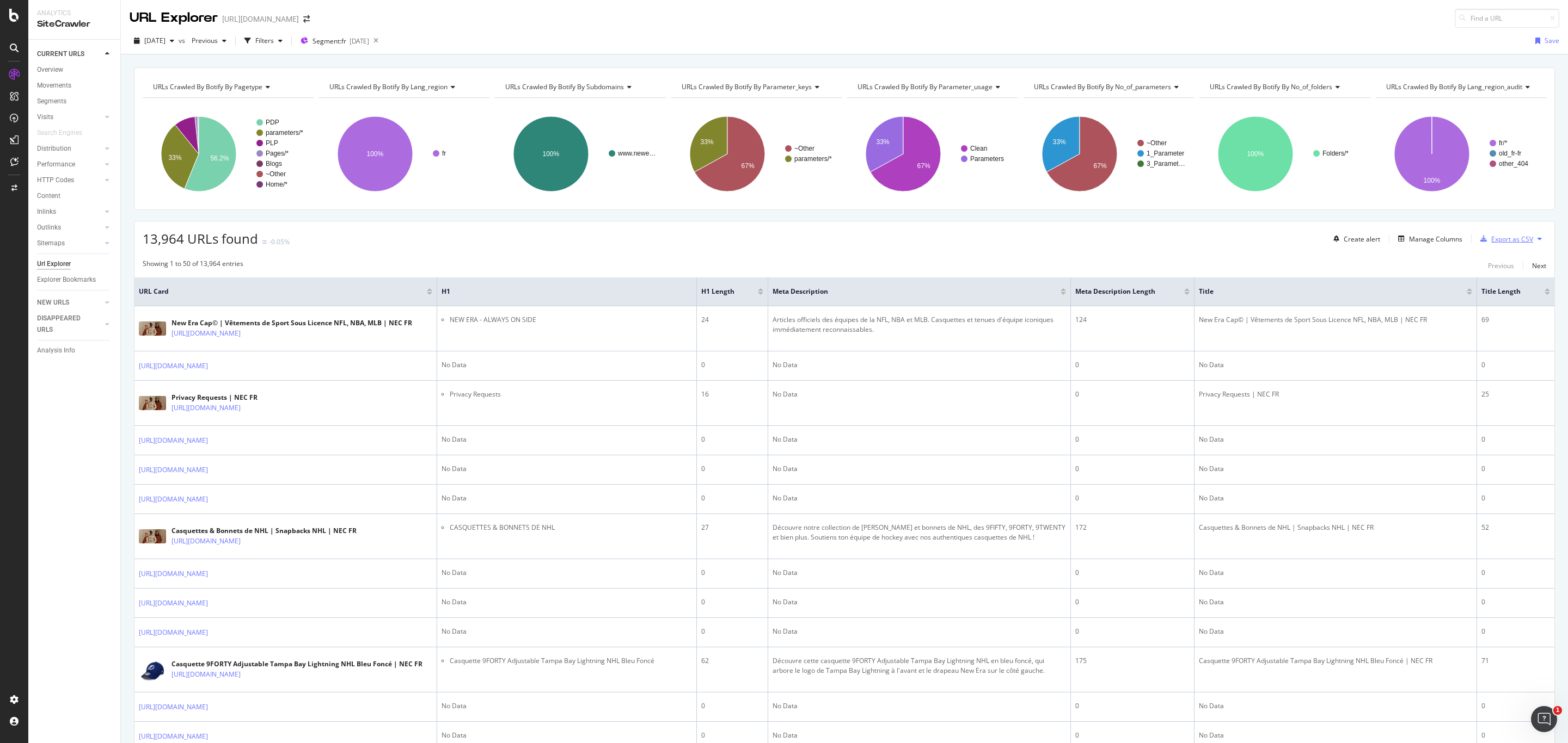
click at [1493, 240] on div "Export as CSV" at bounding box center [1512, 238] width 42 height 9
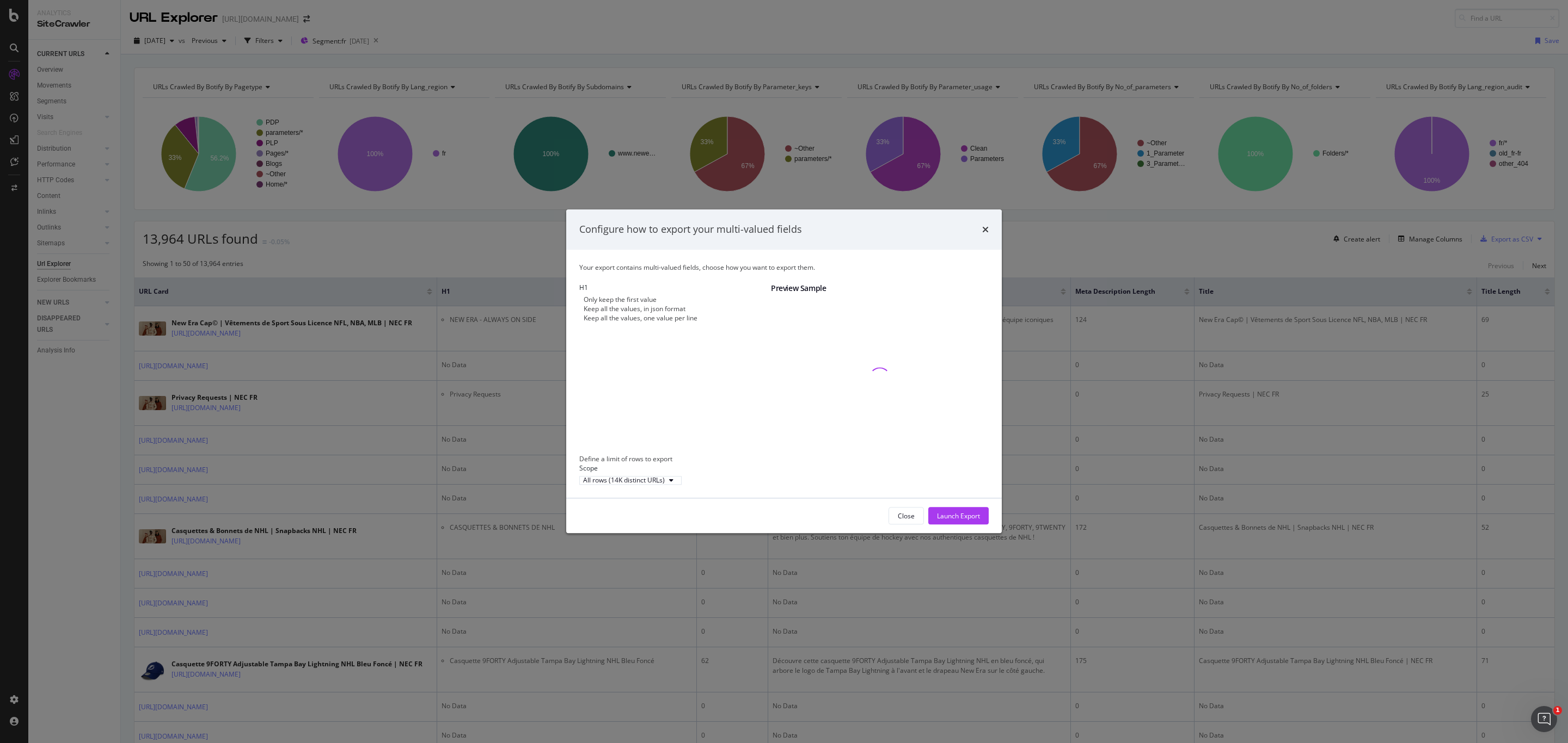
click at [668, 323] on div "Only keep the first value Keep all the values, in json format Keep all the valu…" at bounding box center [675, 309] width 192 height 28
click at [670, 323] on div "Only keep the first value Keep all the values, in json format Keep all the valu…" at bounding box center [675, 309] width 192 height 28
click at [675, 323] on div "Only keep the first value Keep all the values, in json format Keep all the valu…" at bounding box center [675, 309] width 192 height 28
click at [588, 320] on div "Keep all the values, one value per line" at bounding box center [675, 318] width 192 height 9
click at [969, 525] on div "Launch Export" at bounding box center [958, 517] width 43 height 16
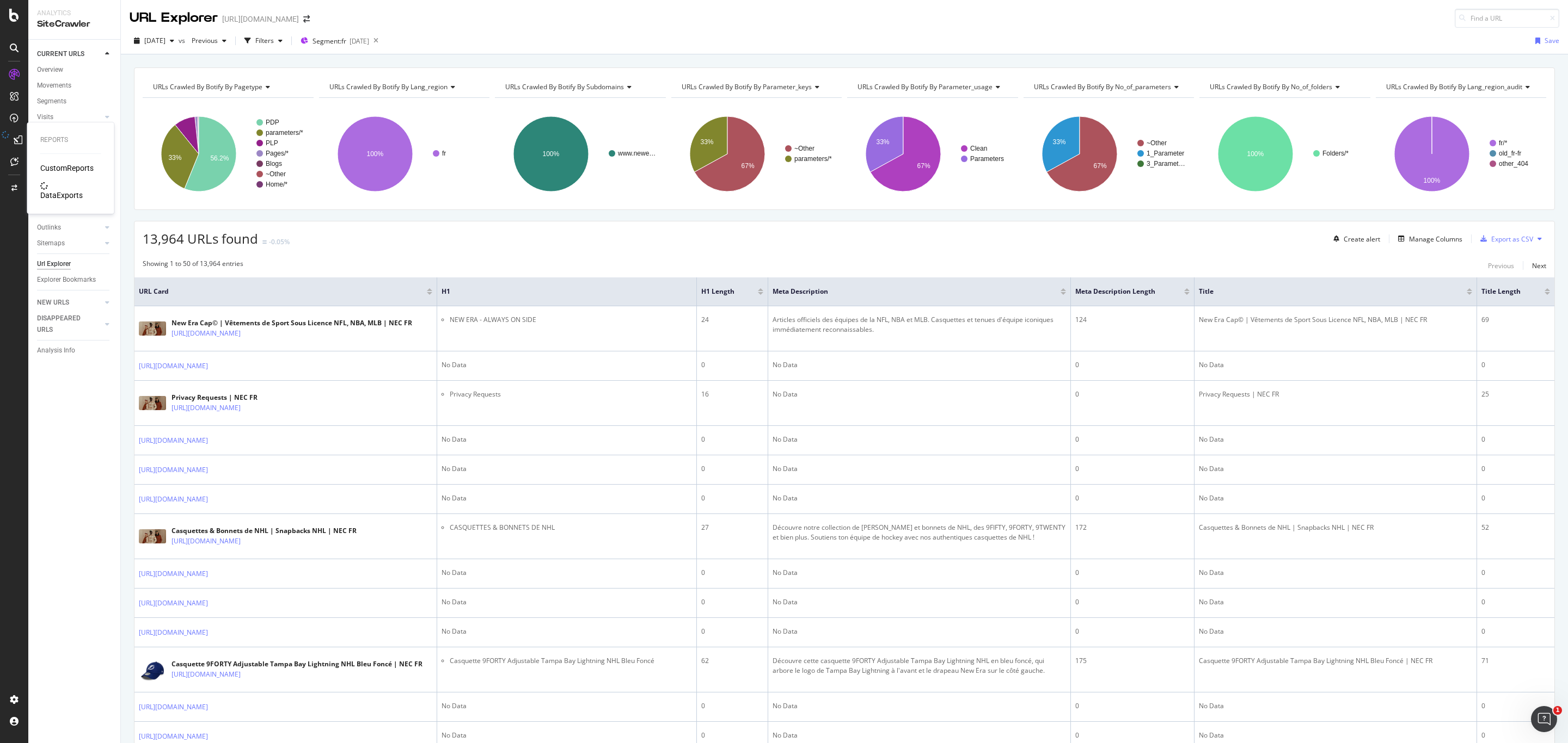
click at [67, 189] on div "DataExports" at bounding box center [61, 194] width 43 height 11
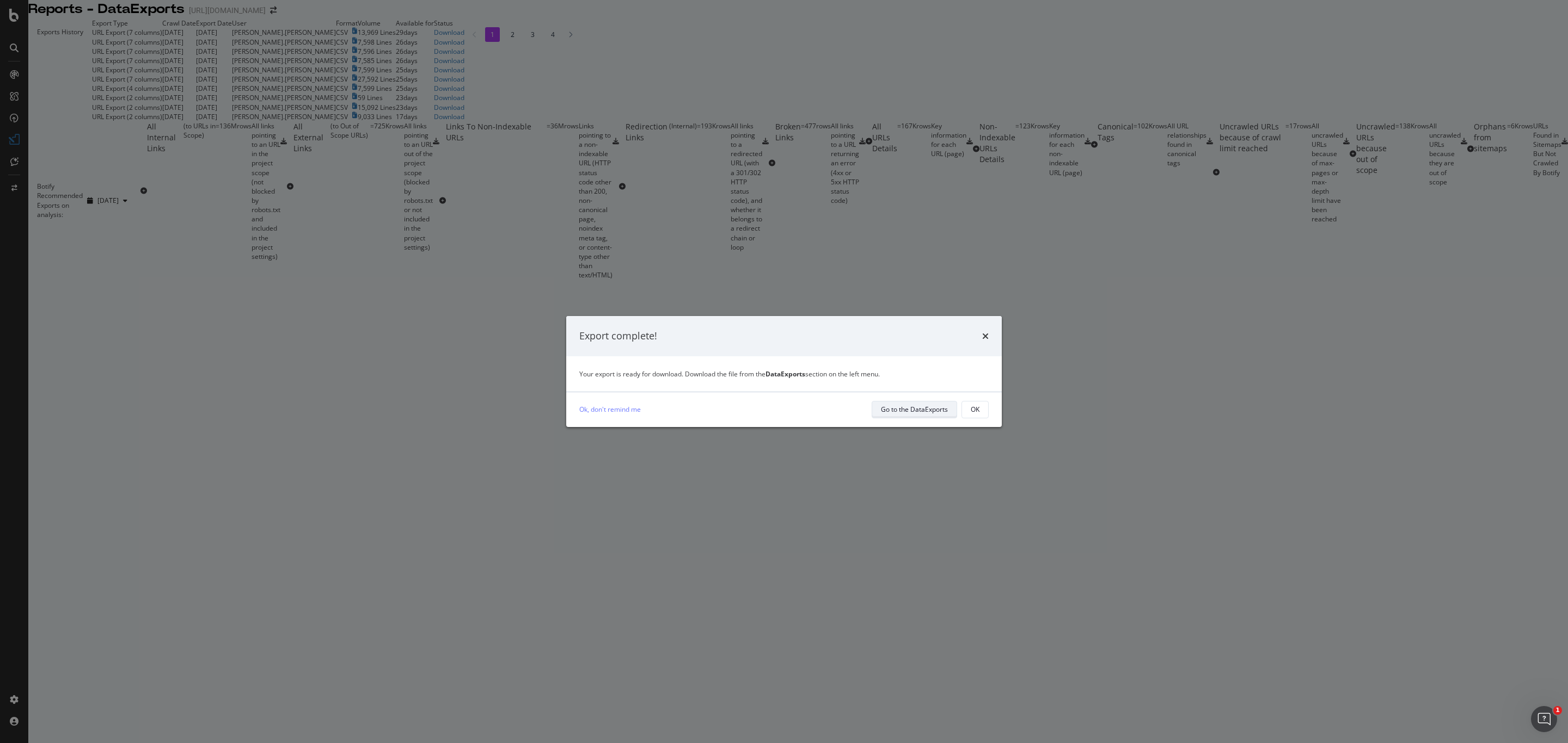
click at [922, 417] on div "Go to the DataExports" at bounding box center [914, 409] width 67 height 15
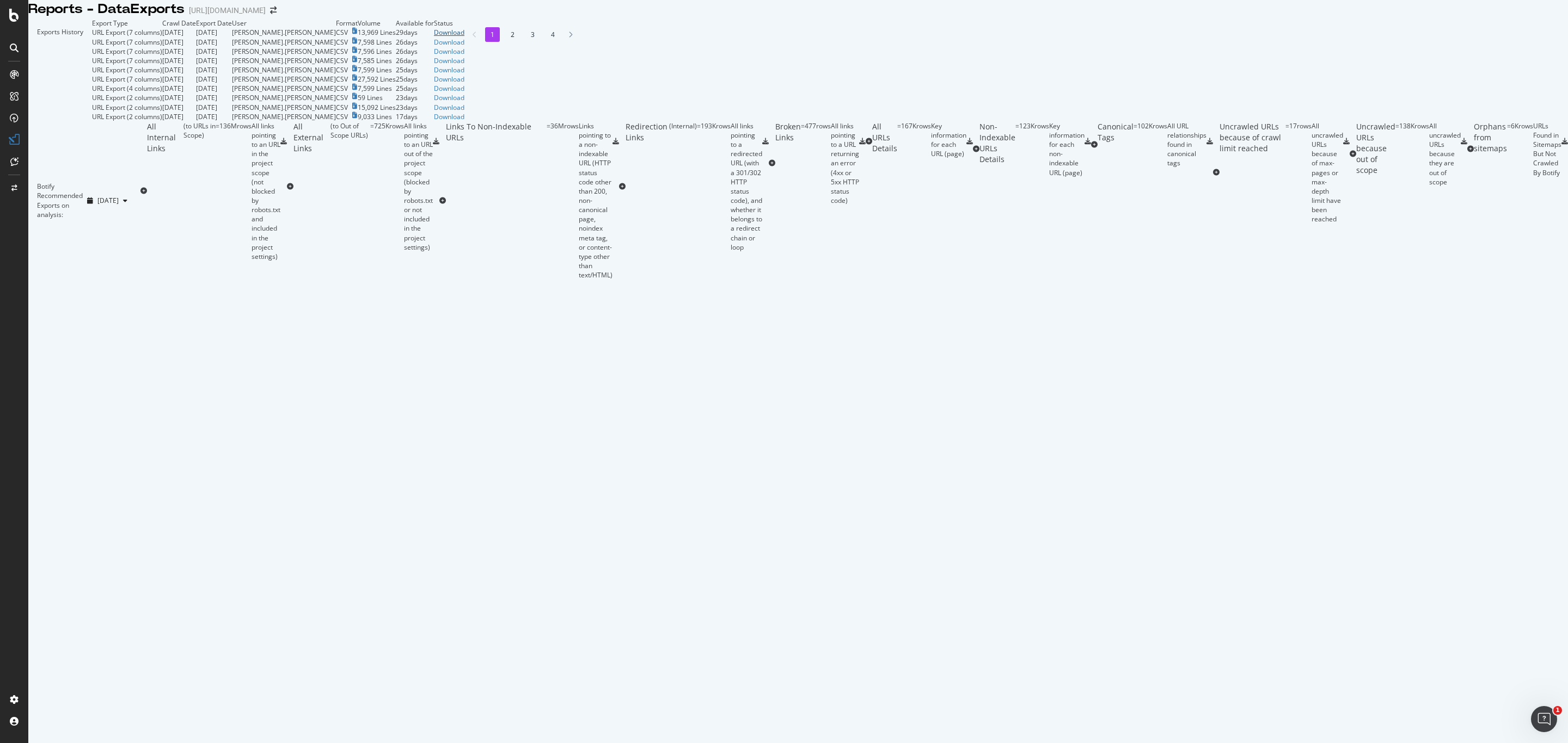
click at [464, 37] on div "Download" at bounding box center [449, 32] width 31 height 9
